Goal: Find specific page/section: Find specific page/section

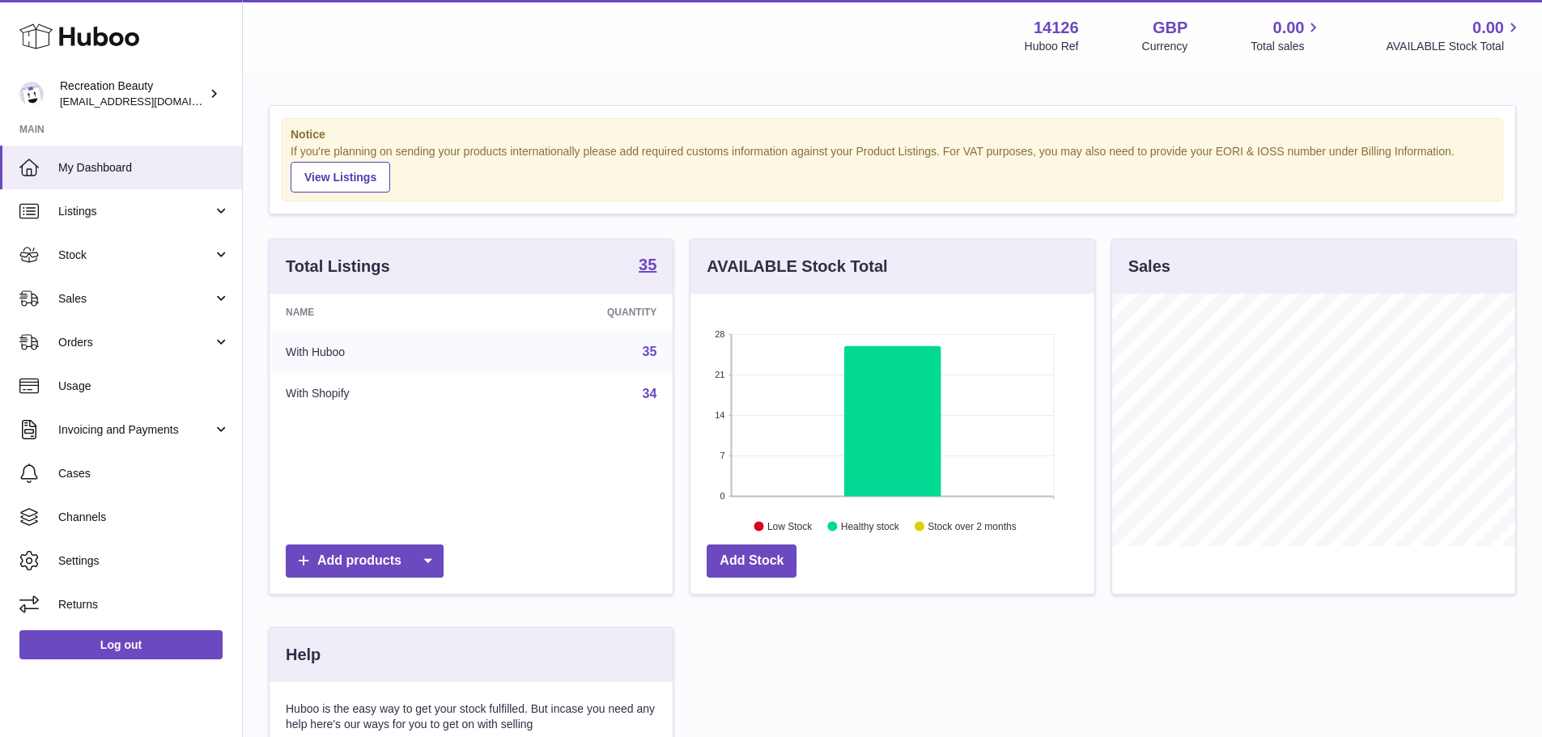
scroll to position [253, 404]
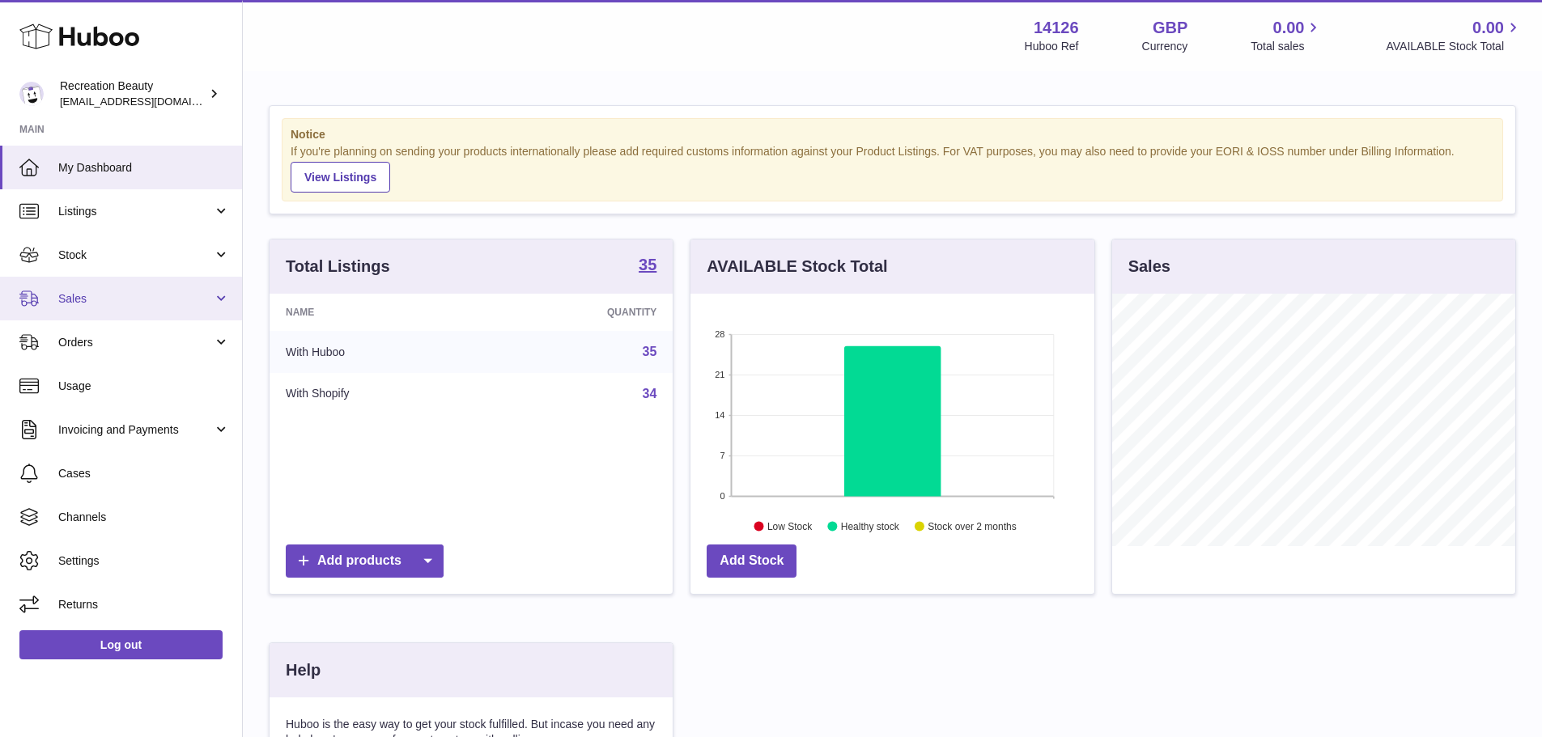
click at [159, 305] on span "Sales" at bounding box center [135, 298] width 155 height 15
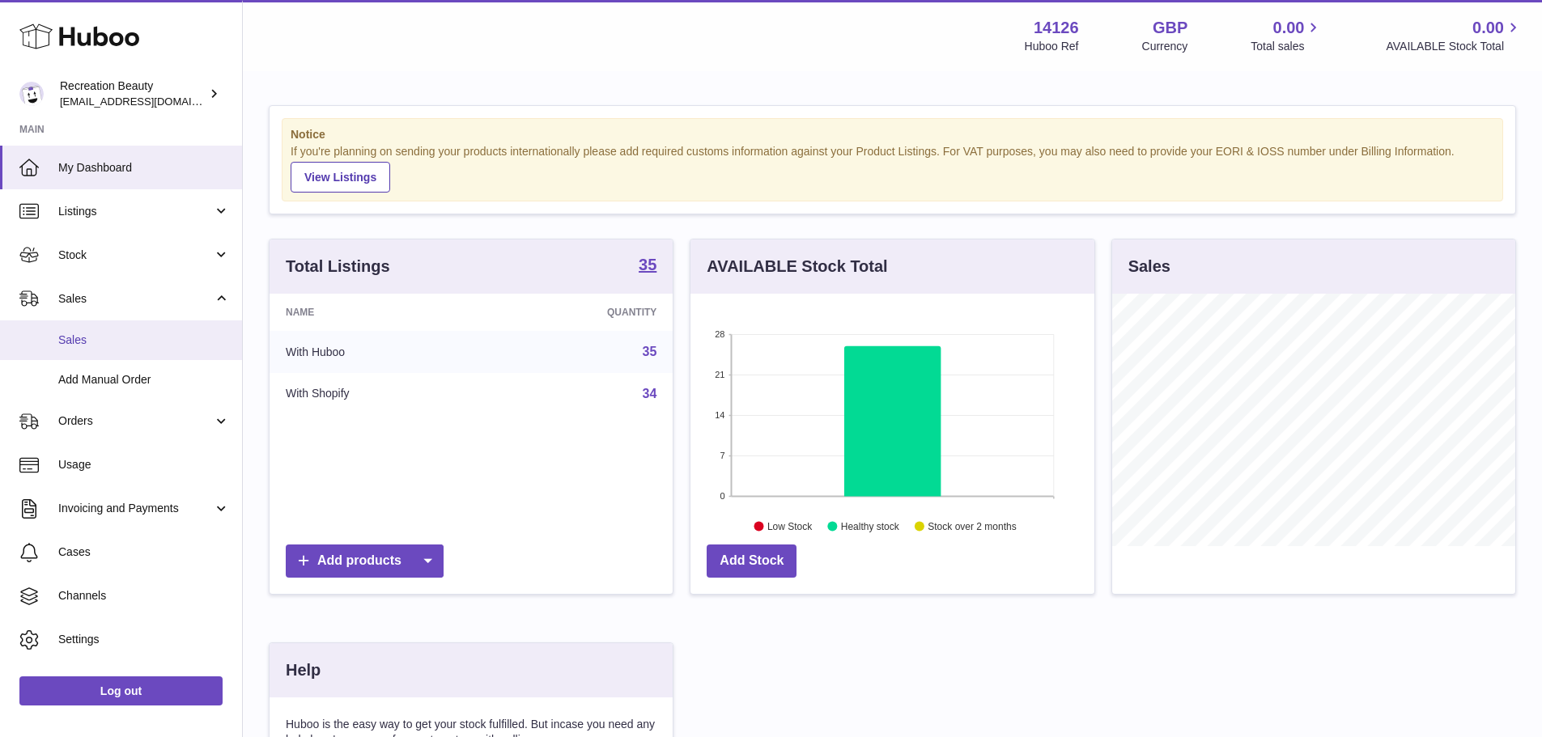
click at [138, 346] on span "Sales" at bounding box center [144, 340] width 172 height 15
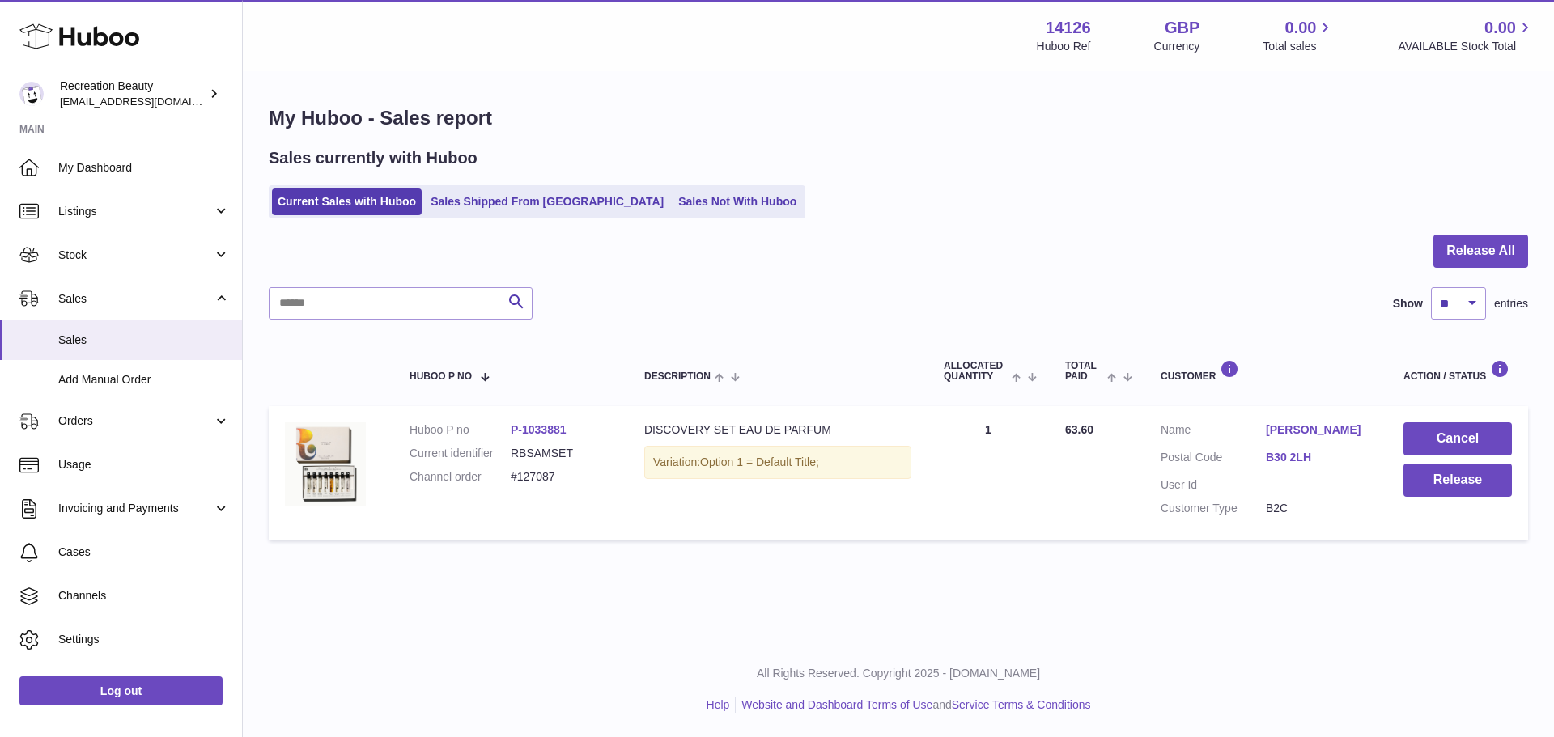
click at [1289, 461] on link "B30 2LH" at bounding box center [1318, 457] width 105 height 15
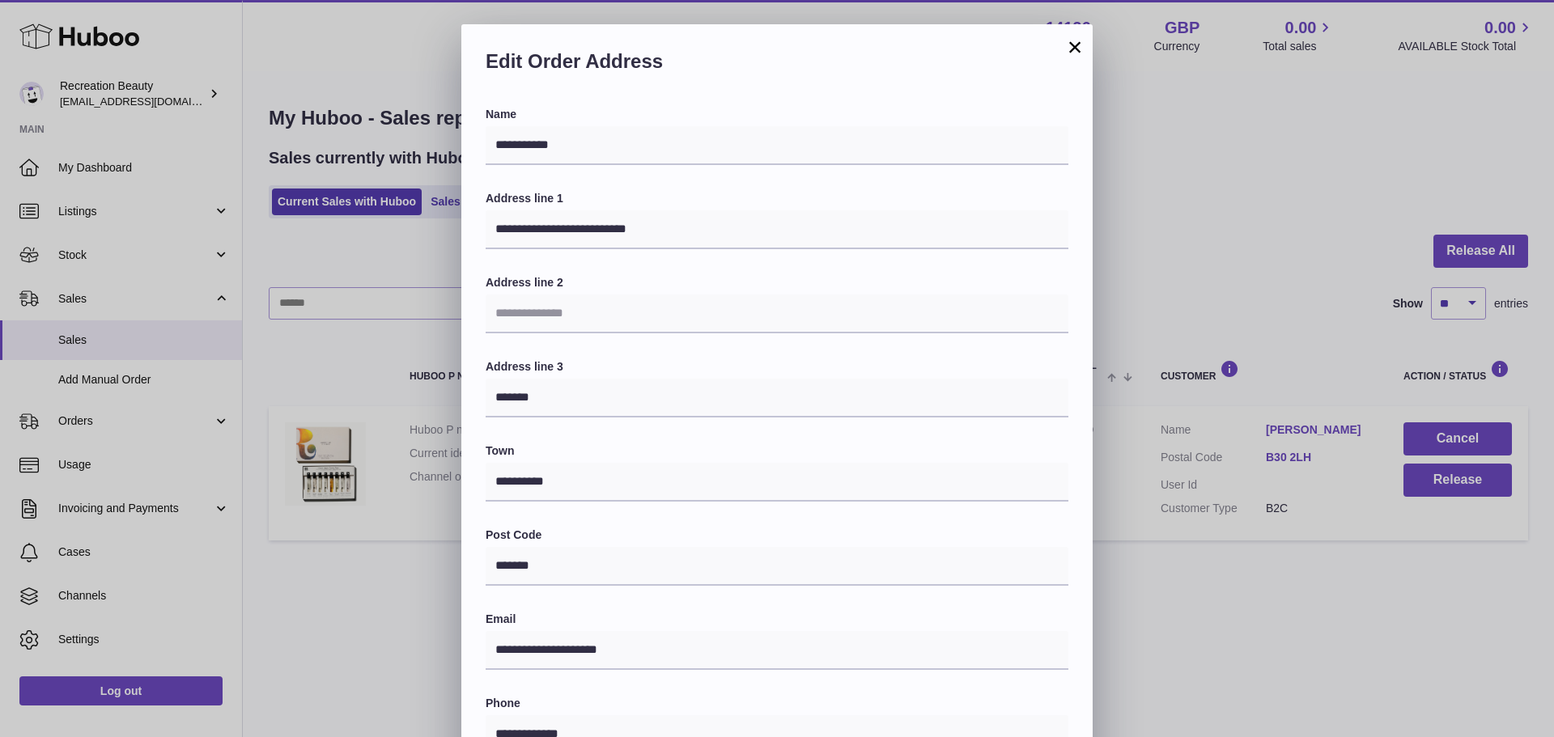
click at [1062, 46] on div "Edit Order Address" at bounding box center [776, 65] width 631 height 83
click at [1075, 47] on button "×" at bounding box center [1074, 46] width 19 height 19
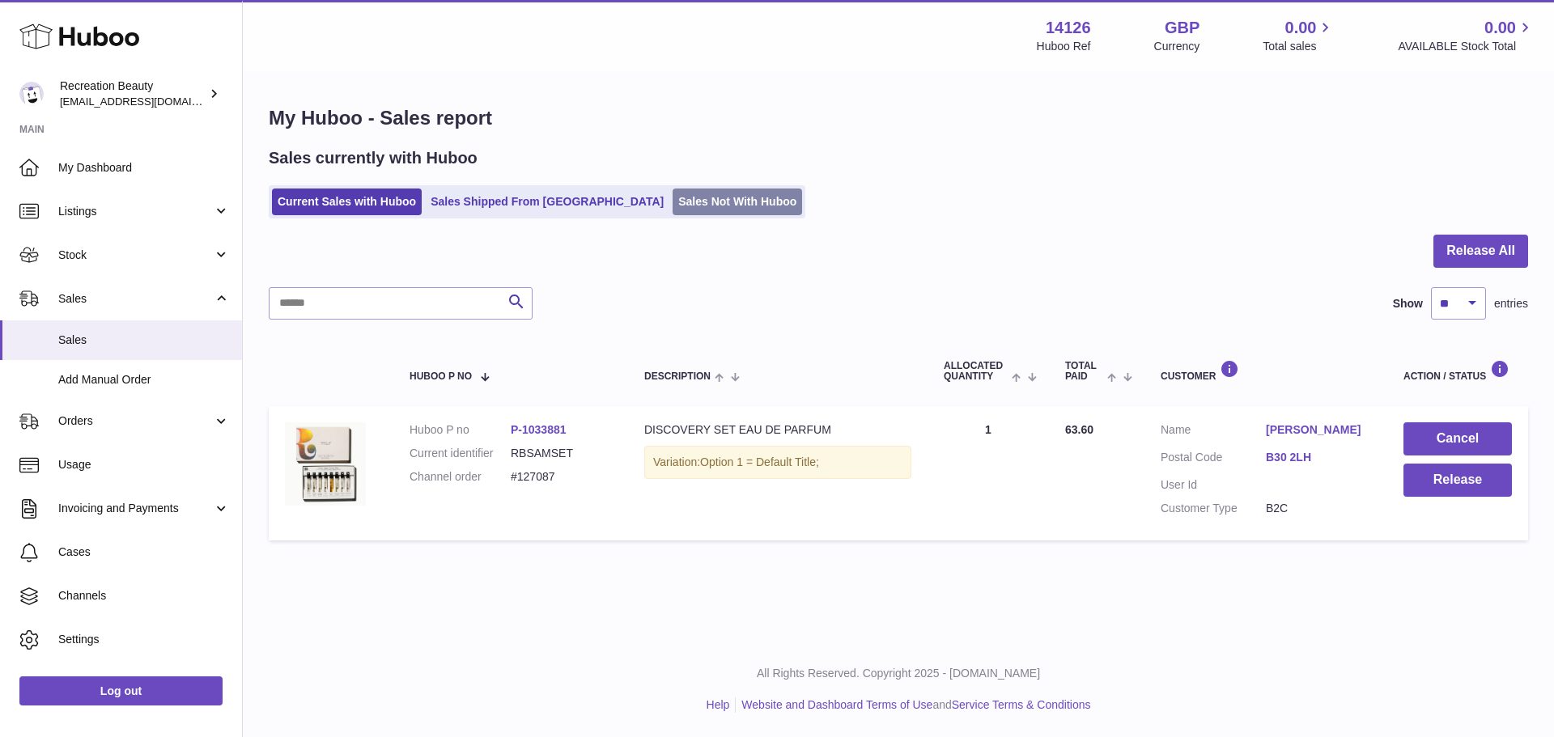
click at [673, 202] on link "Sales Not With Huboo" at bounding box center [737, 202] width 129 height 27
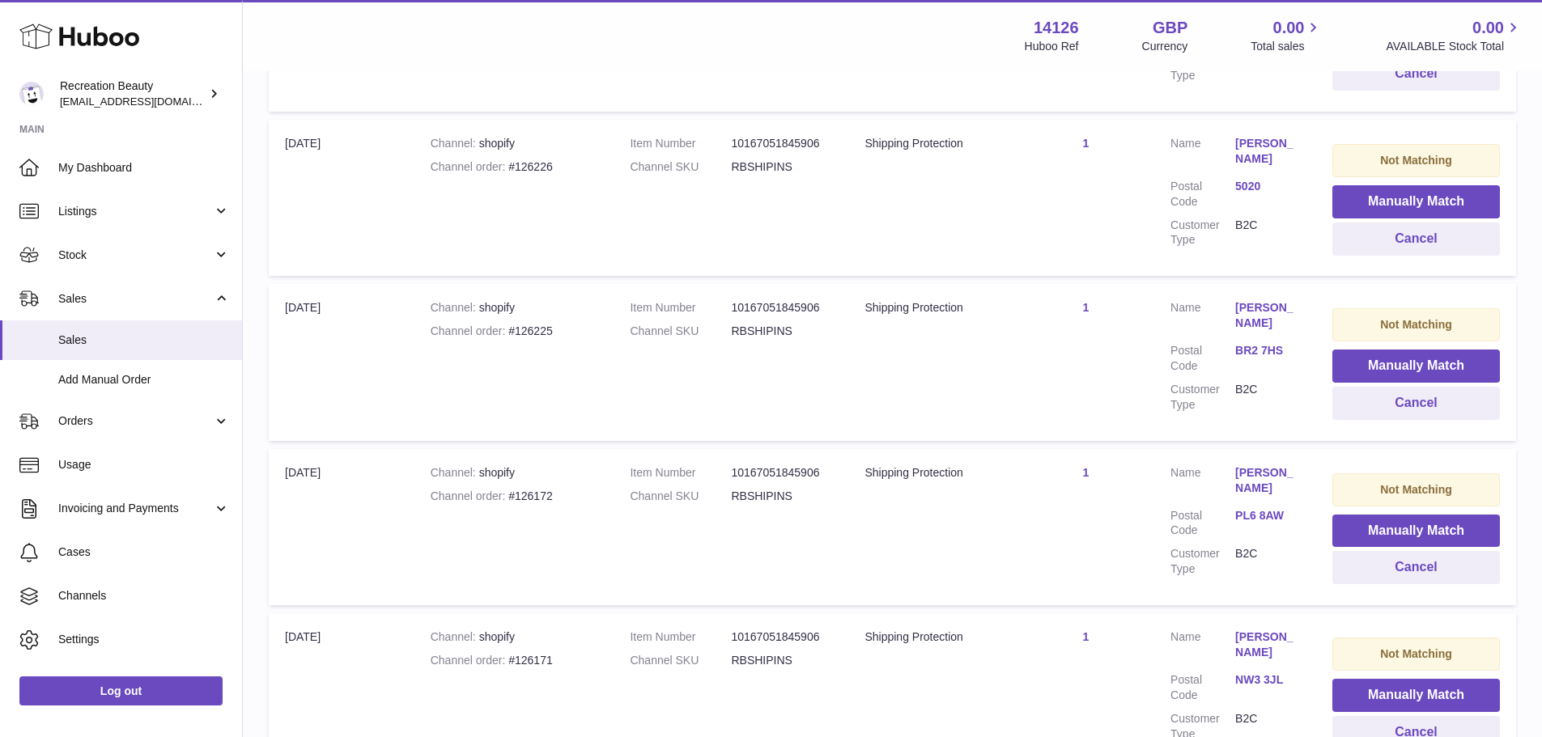
scroll to position [1505, 0]
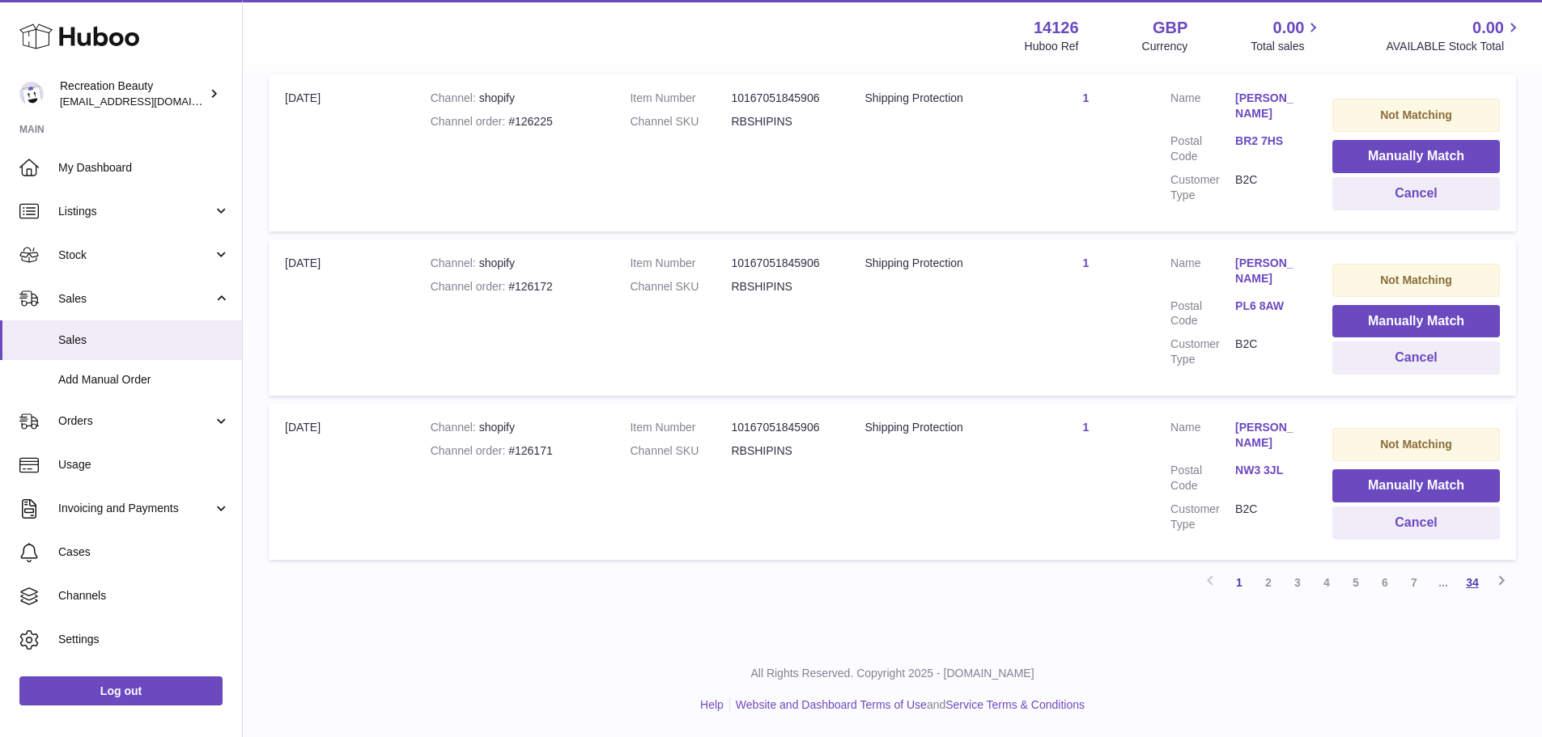
click at [1469, 592] on link "34" at bounding box center [1472, 582] width 29 height 29
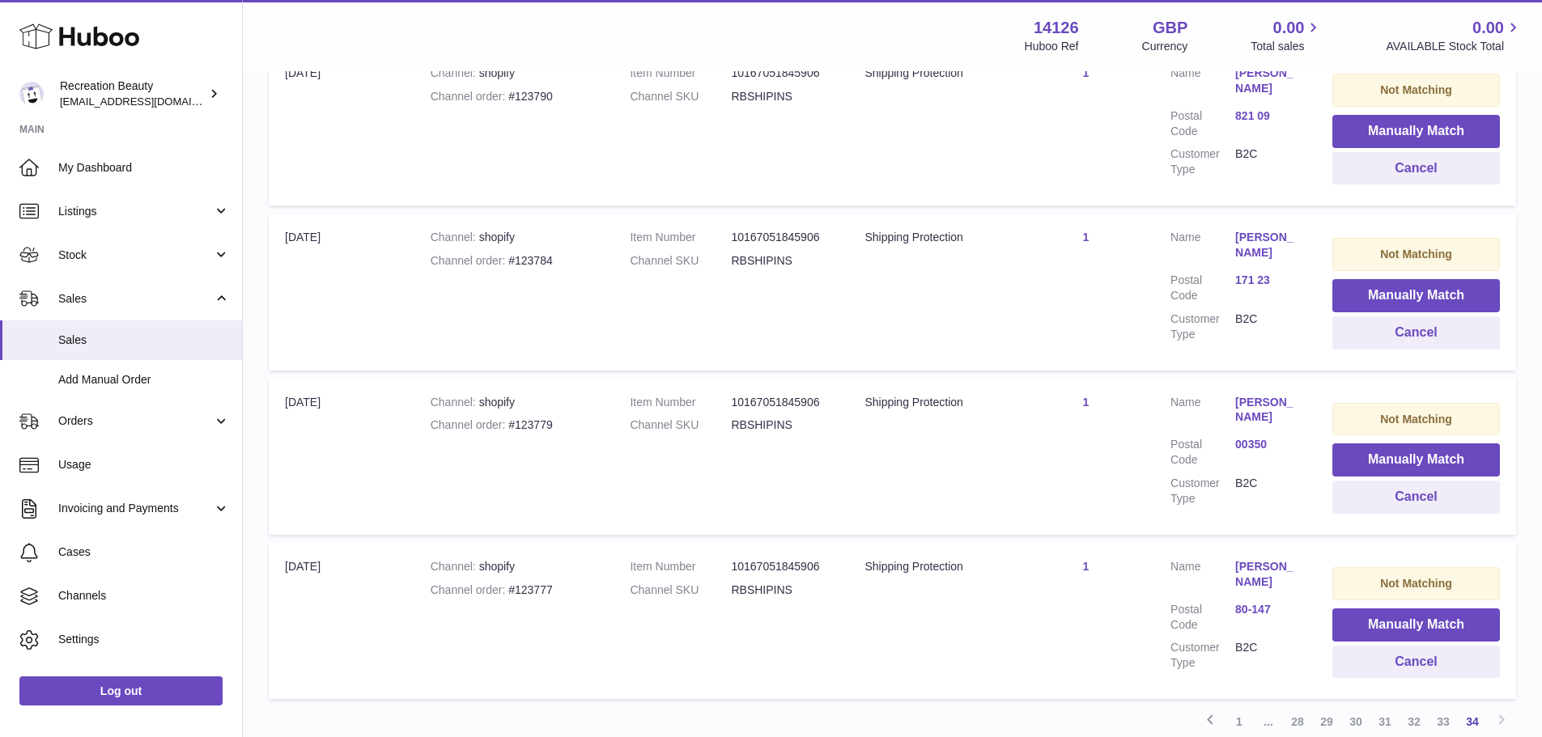
scroll to position [1011, 0]
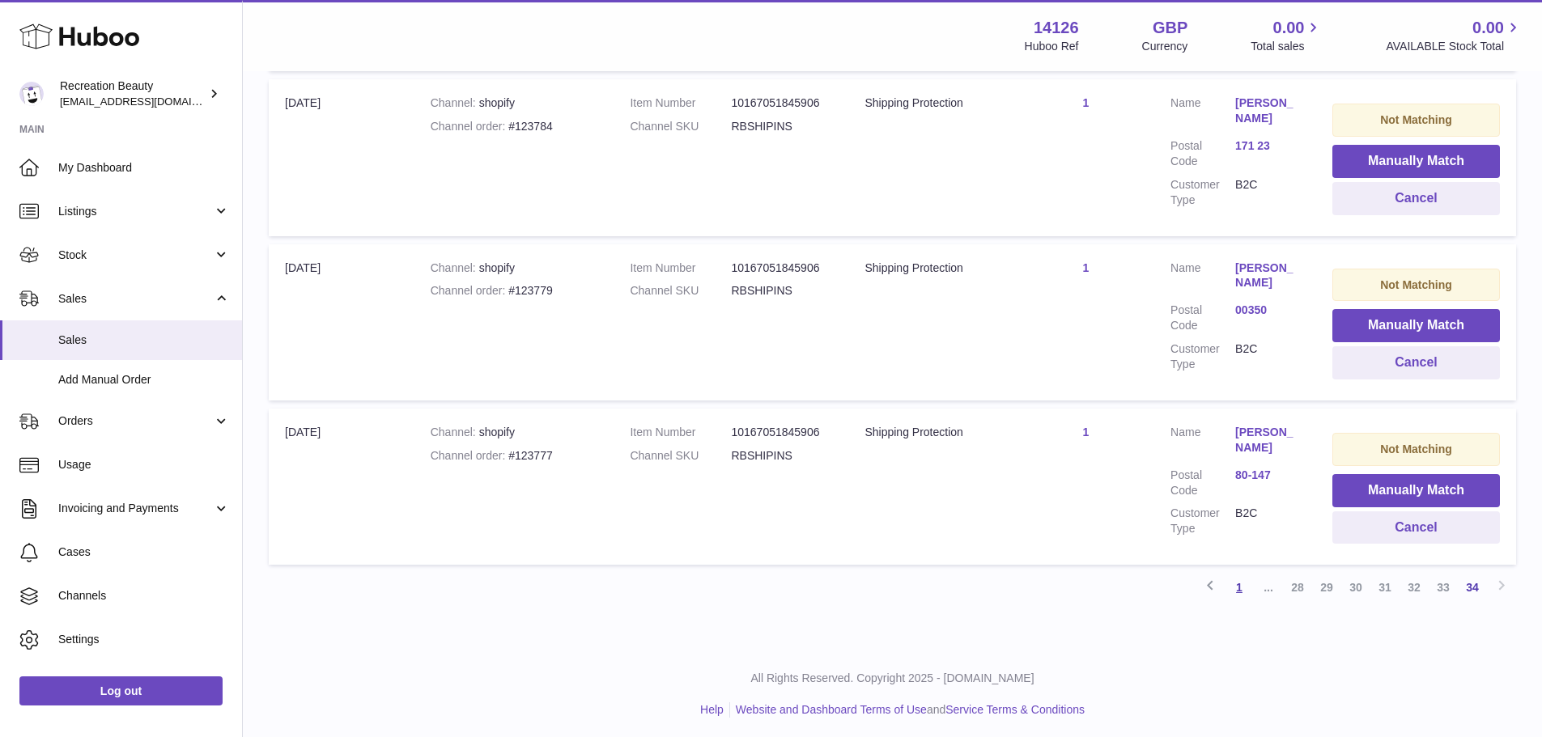
click at [1246, 584] on link "1" at bounding box center [1238, 587] width 29 height 29
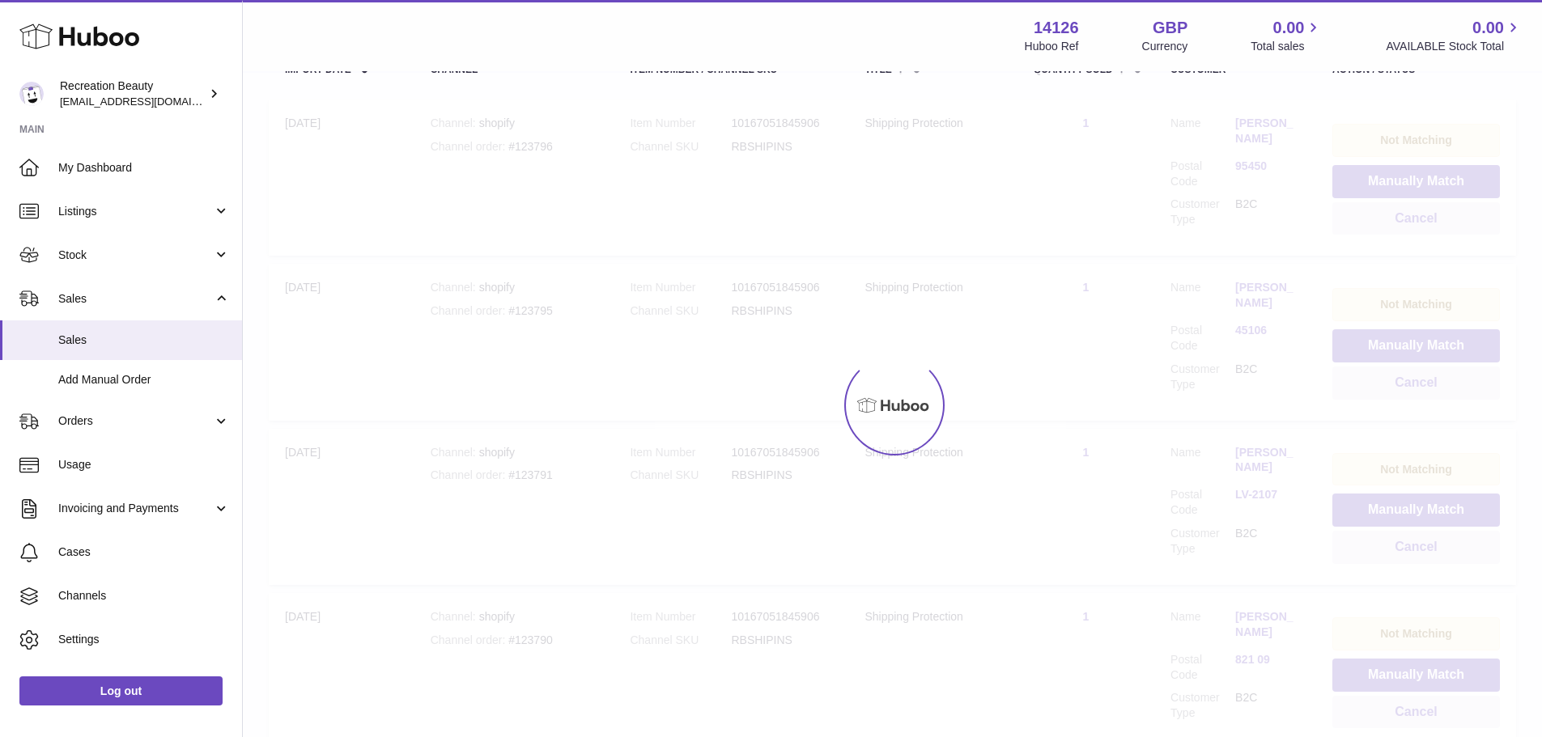
scroll to position [73, 0]
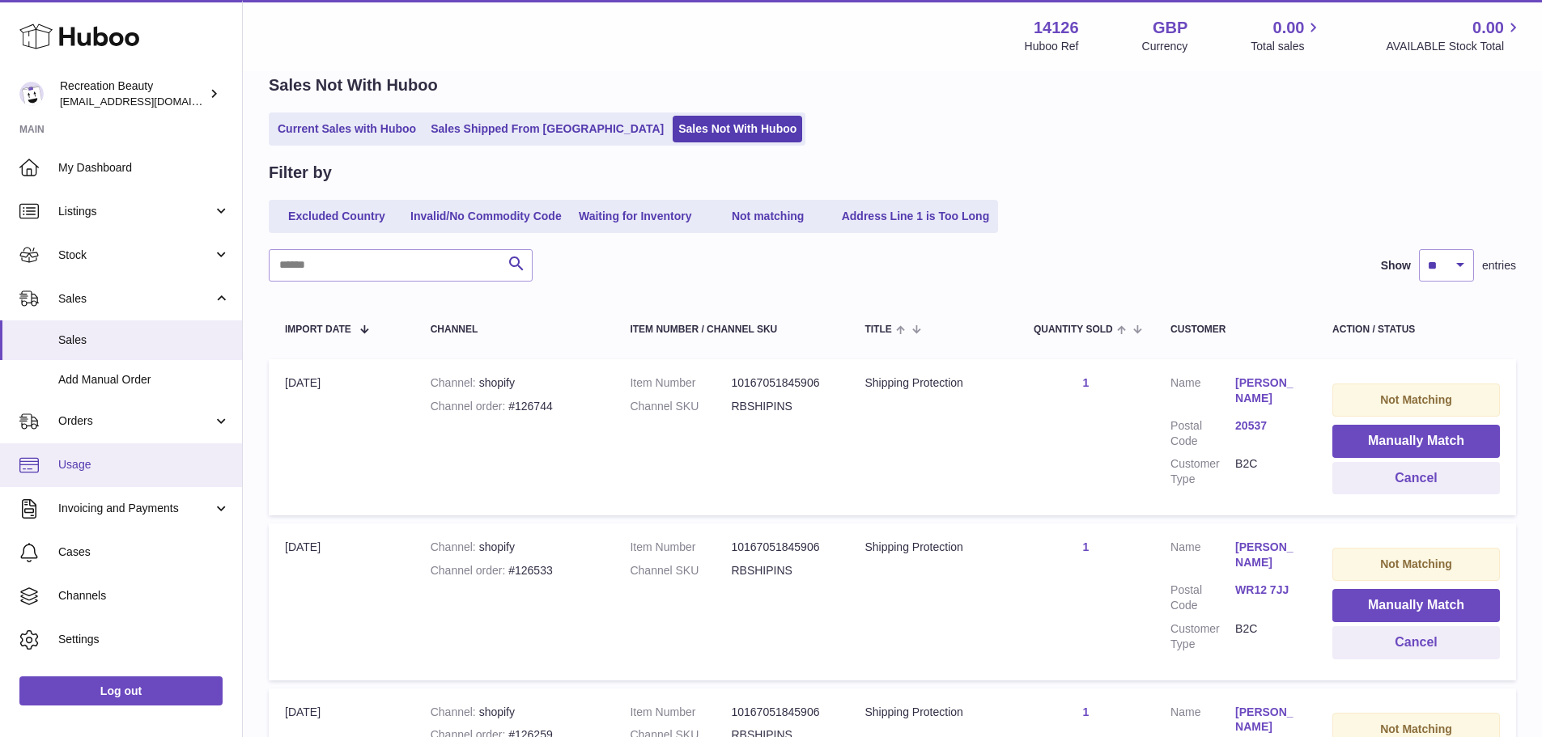
click at [117, 464] on span "Usage" at bounding box center [144, 464] width 172 height 15
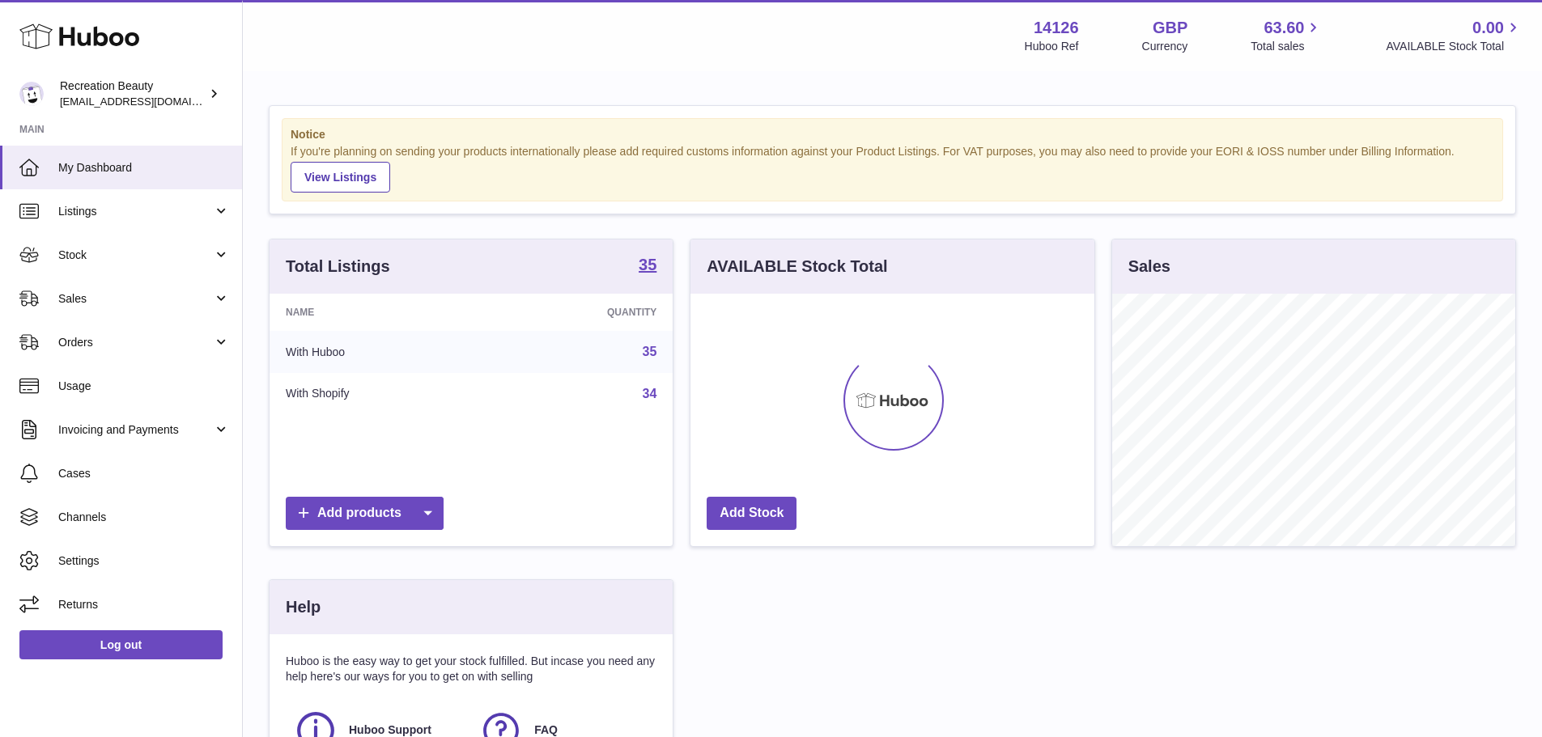
scroll to position [253, 404]
